Goal: Task Accomplishment & Management: Manage account settings

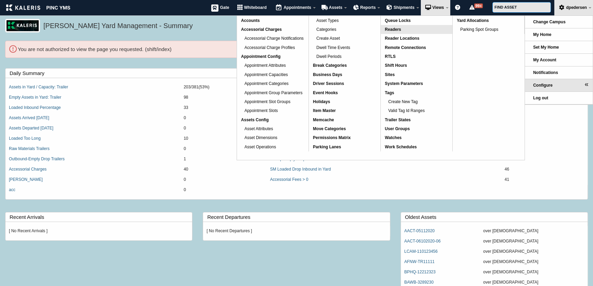
click at [317, 27] on link "Readers" at bounding box center [417, 29] width 72 height 9
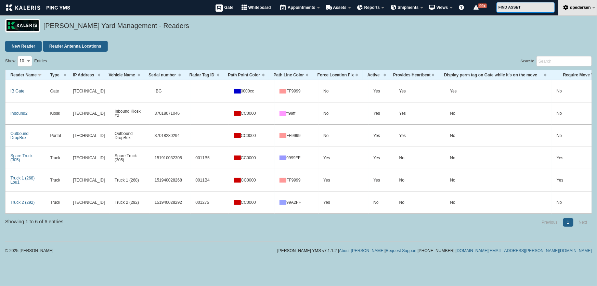
click at [18, 92] on link "IB Gate" at bounding box center [17, 91] width 14 height 5
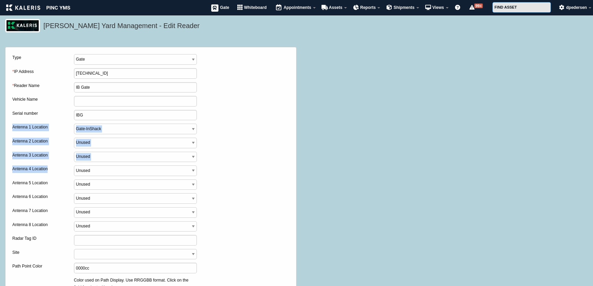
drag, startPoint x: 9, startPoint y: 127, endPoint x: 49, endPoint y: 170, distance: 58.7
click at [49, 170] on fieldset "Type Cart Communicator Fixed Gate Golf Cart Kiosk Portal Truck * IP Address 1.0…" at bounding box center [150, 238] width 291 height 382
click at [249, 144] on div "Antenna 2 Location Unused Tag Location Update Goat-Right Goat-Left Goat-Front G…" at bounding box center [150, 145] width 277 height 14
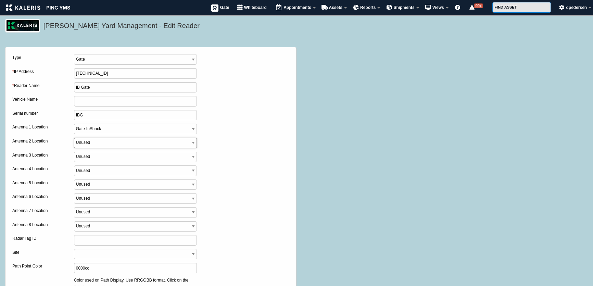
click at [106, 142] on select "Unused Tag Location Update Goat-Right Goat-Left Goat-Front Goat-Down Goat-DockD…" at bounding box center [135, 143] width 123 height 11
click at [341, 114] on div "Type Cart Communicator Fixed Gate Golf Cart Kiosk Portal Truck * IP Address 1.0…" at bounding box center [296, 238] width 583 height 394
click at [89, 60] on select "Cart Communicator Fixed Gate Golf Cart Kiosk Portal Truck" at bounding box center [135, 59] width 123 height 11
click at [57, 61] on label "Type" at bounding box center [43, 58] width 62 height 8
click at [74, 61] on select "Cart Communicator Fixed Gate Golf Cart Kiosk Portal Truck" at bounding box center [135, 59] width 123 height 11
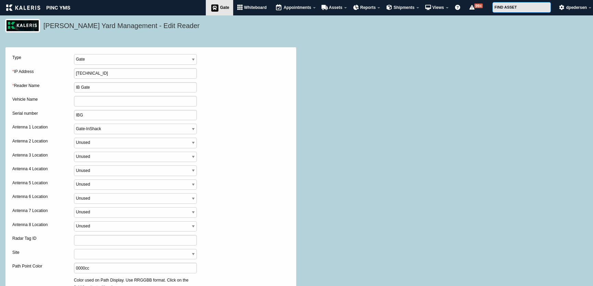
click at [220, 8] on span "Gate" at bounding box center [224, 7] width 9 height 5
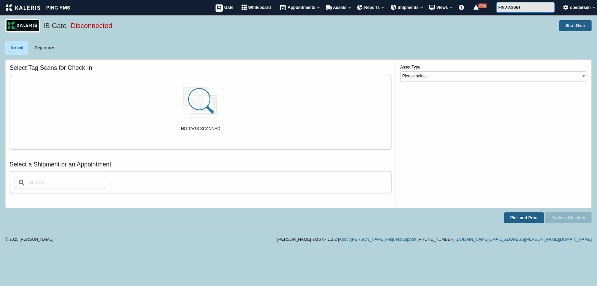
click at [229, 49] on div "Arrival Departure" at bounding box center [298, 50] width 587 height 18
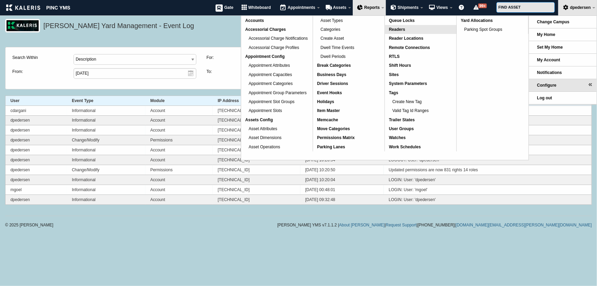
click at [402, 29] on span "Readers" at bounding box center [397, 29] width 16 height 5
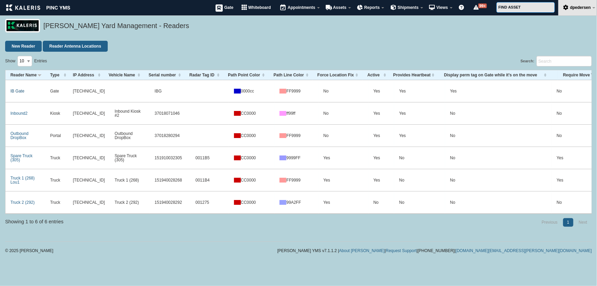
click at [17, 91] on link "IB Gate" at bounding box center [17, 91] width 14 height 5
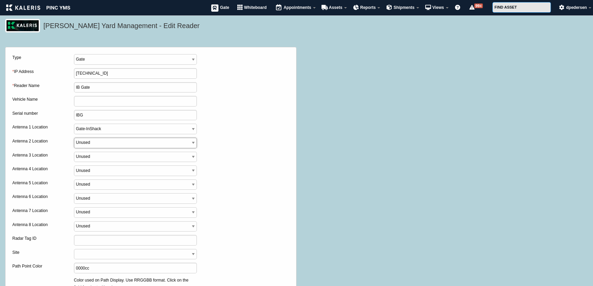
click at [110, 144] on select "Unused Tag Location Update Goat-Right Goat-Left Goat-Front Goat-Down Goat-DockD…" at bounding box center [135, 143] width 123 height 11
select select "5"
click at [74, 138] on select "Unused Tag Location Update Goat-Right Goat-Left Goat-Front Goat-Down Goat-DockD…" at bounding box center [135, 143] width 123 height 11
click at [97, 157] on select "Unused Tag Location Update Goat-Right Goat-Left Goat-Front Goat-Down Goat-DockD…" at bounding box center [135, 157] width 123 height 11
select select "8"
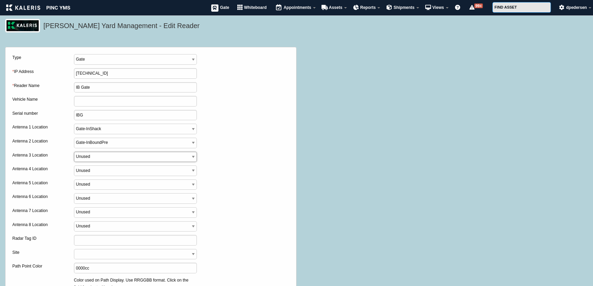
click at [74, 152] on select "Unused Tag Location Update Goat-Right Goat-Left Goat-Front Goat-Down Goat-DockD…" at bounding box center [135, 157] width 123 height 11
click at [114, 144] on select "Unused Tag Location Update Goat-Right Goat-Left Goat-Front Goat-Down Goat-DockD…" at bounding box center [135, 143] width 123 height 11
select select "11"
click at [74, 138] on select "Unused Tag Location Update Goat-Right Goat-Left Goat-Front Goat-Down Goat-DockD…" at bounding box center [135, 143] width 123 height 11
